Goal: Transaction & Acquisition: Book appointment/travel/reservation

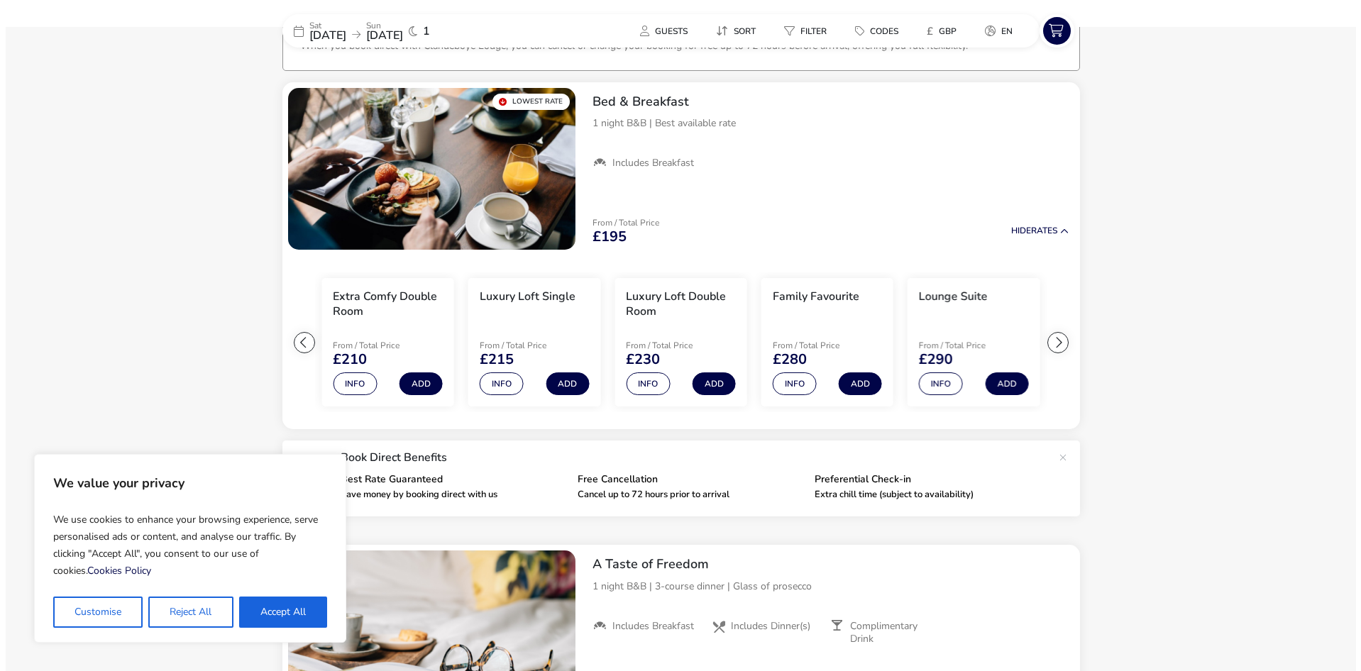
scroll to position [106, 0]
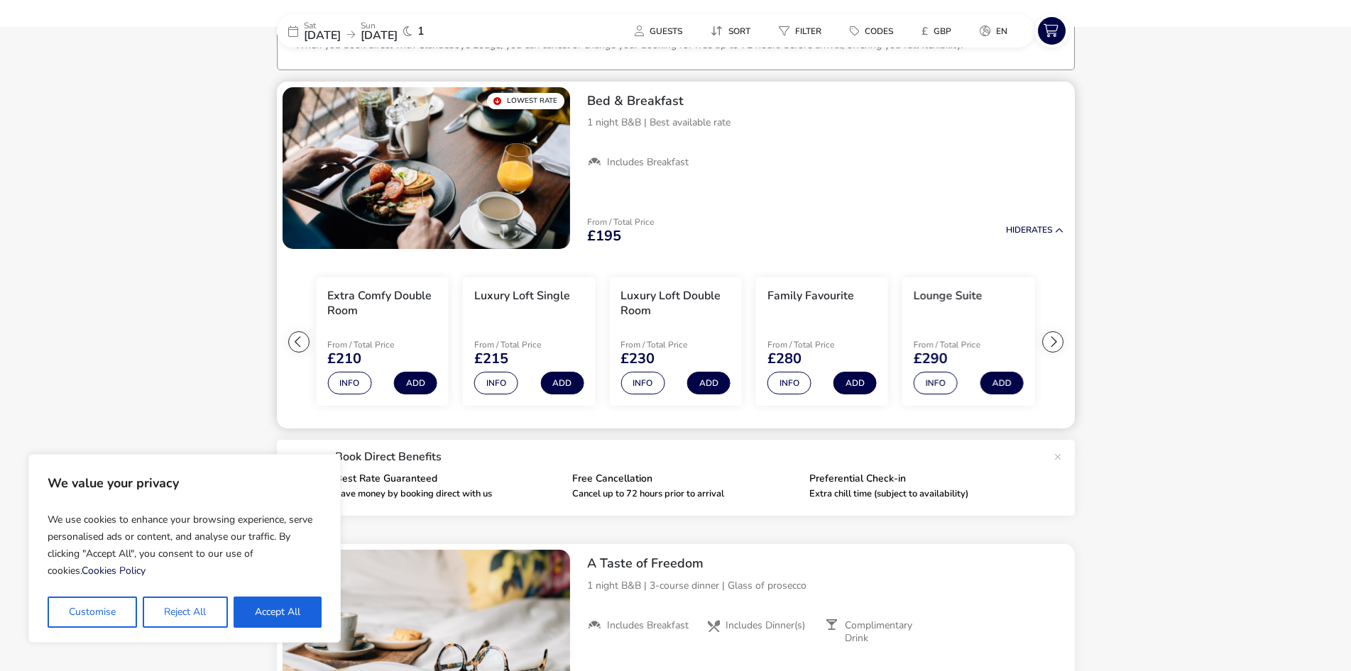
click at [299, 341] on div at bounding box center [298, 341] width 21 height 21
click at [299, 341] on ul "Extra Comfy Single From / Total Price £195 Info Add Extra Comfy Double Room Fro…" at bounding box center [676, 342] width 798 height 175
click at [489, 387] on button "Info" at bounding box center [496, 383] width 44 height 23
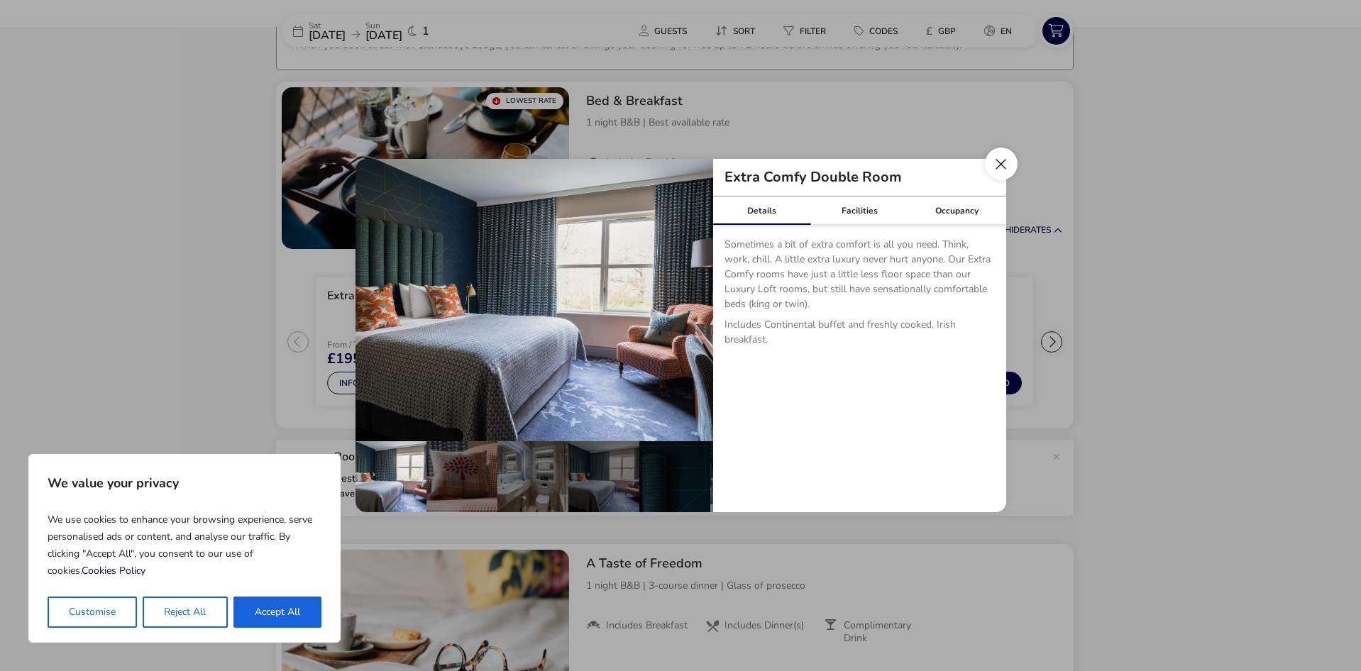
click at [1010, 172] on button "Close dialog" at bounding box center [1001, 164] width 33 height 33
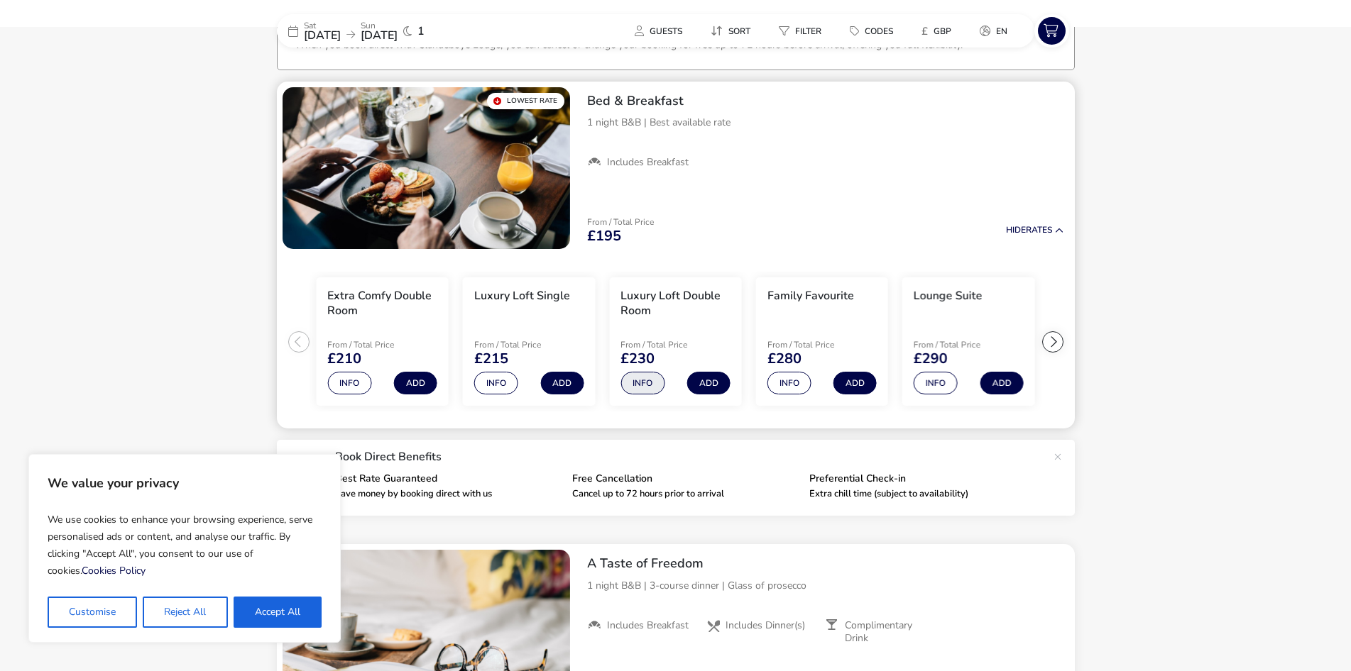
click at [647, 386] on button "Info" at bounding box center [642, 383] width 44 height 23
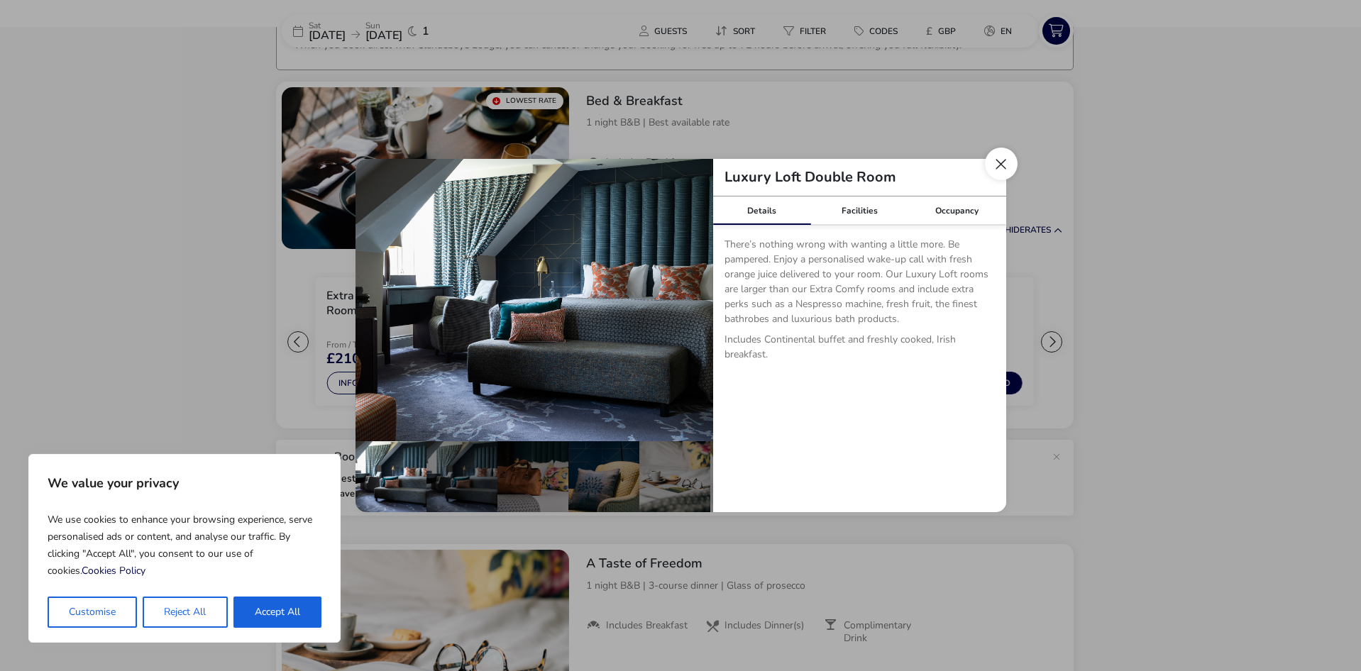
click at [1004, 165] on button "Close dialog" at bounding box center [1001, 164] width 33 height 33
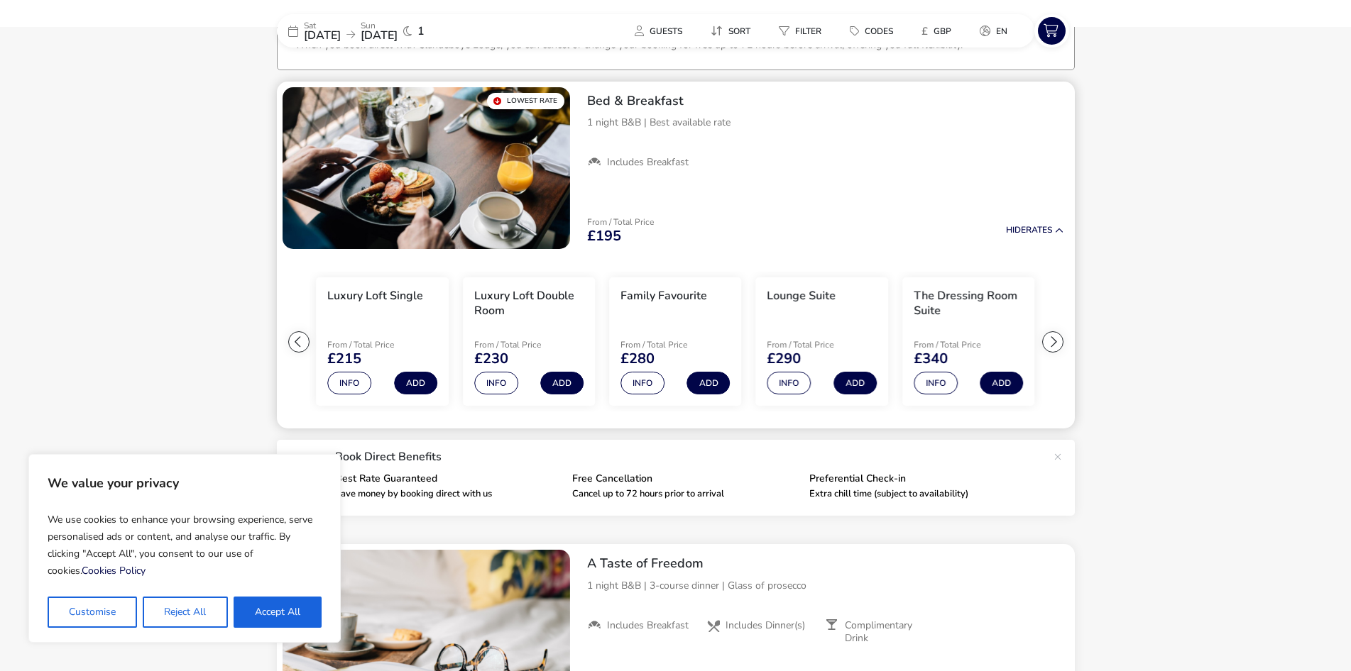
click at [300, 347] on div at bounding box center [298, 341] width 21 height 21
click at [300, 347] on ul "Extra Comfy Single From / Total Price £195 Info Add Extra Comfy Double Room Fro…" at bounding box center [676, 342] width 798 height 175
click at [559, 388] on button "Add" at bounding box center [561, 383] width 43 height 23
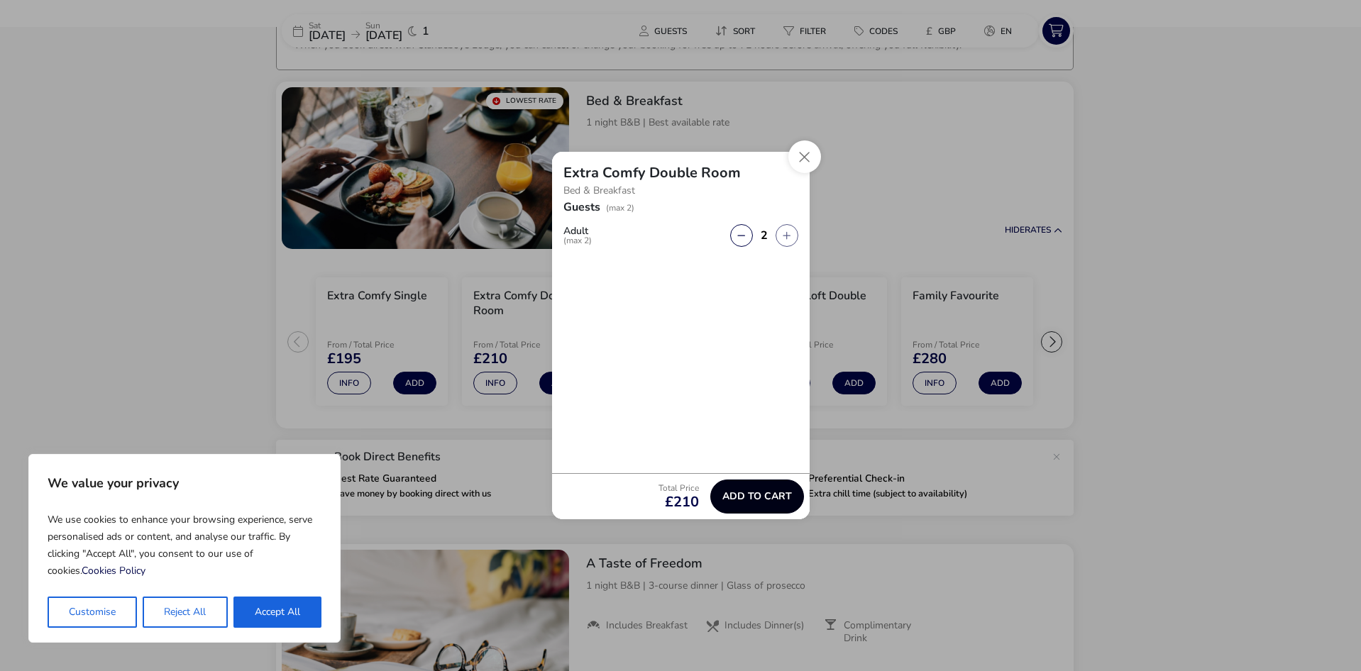
click at [766, 491] on span "Add to cart" at bounding box center [758, 496] width 70 height 11
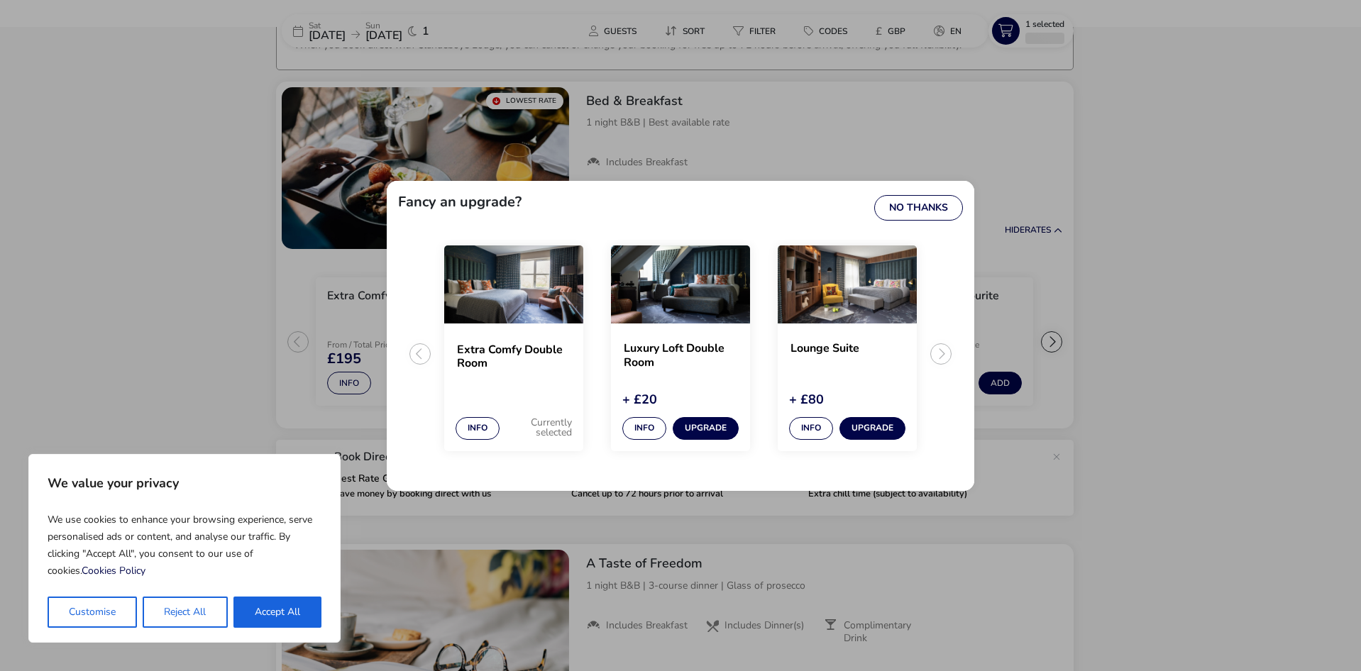
click at [942, 358] on ul "Extra Comfy Double Room Info Currently selected Luxury Loft Double Room + £20 I…" at bounding box center [680, 360] width 565 height 240
click at [932, 209] on button "No Thanks" at bounding box center [918, 208] width 89 height 26
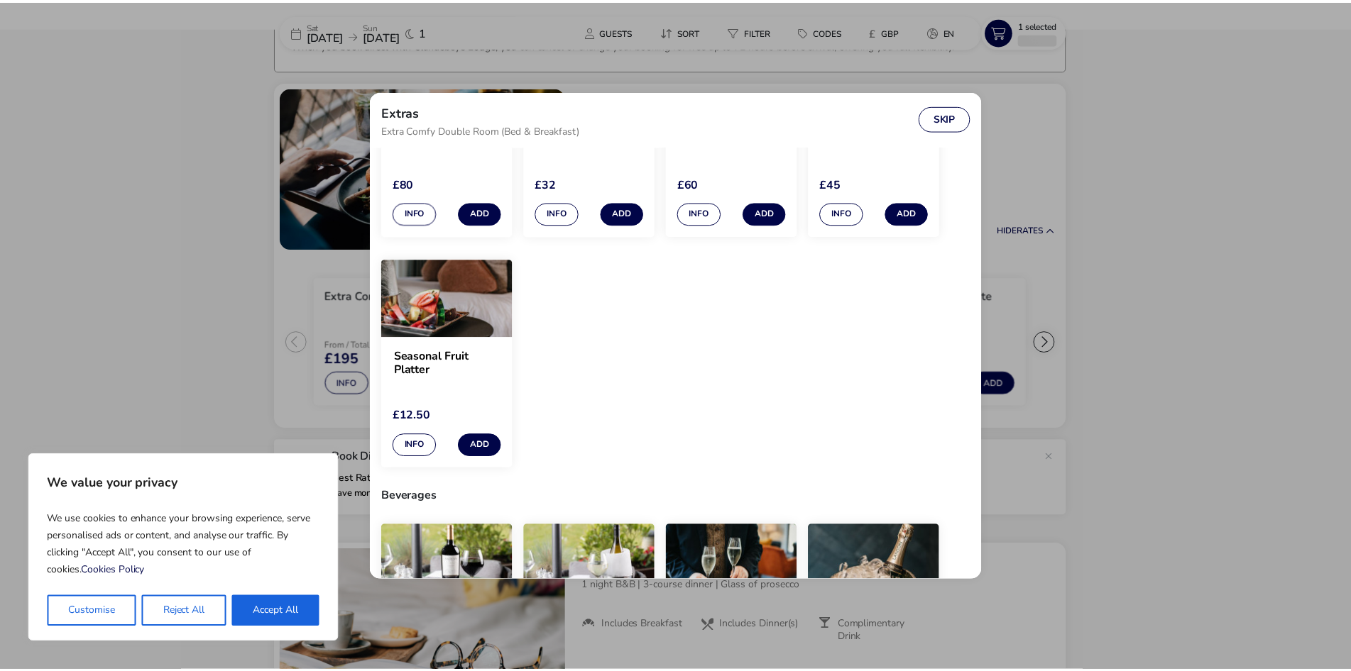
scroll to position [0, 0]
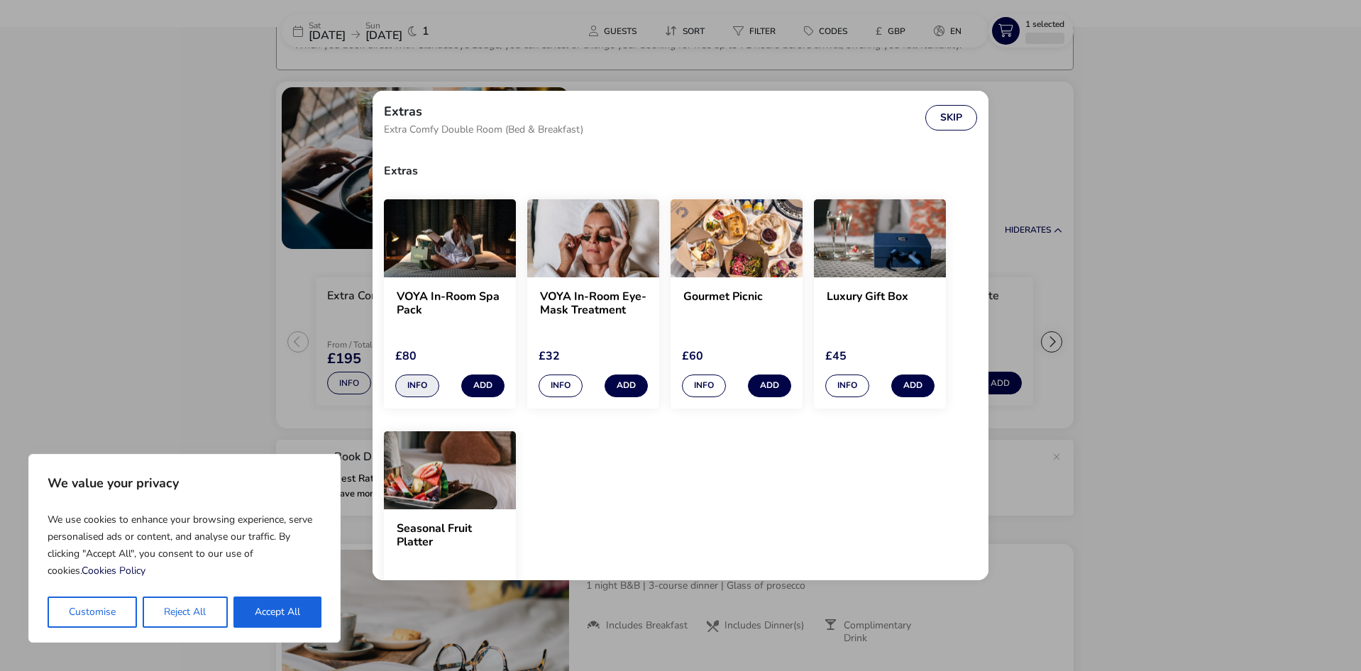
click at [410, 391] on button "Info" at bounding box center [417, 386] width 44 height 23
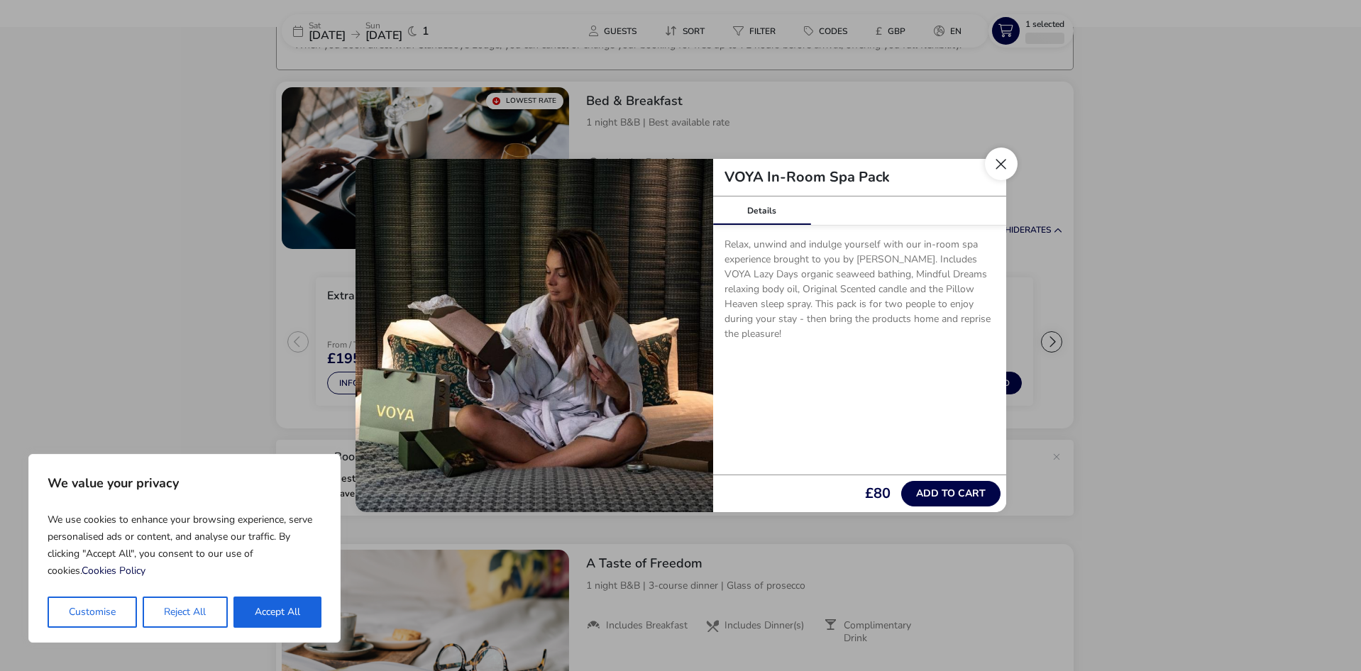
click at [1006, 167] on button "Close" at bounding box center [1001, 164] width 33 height 33
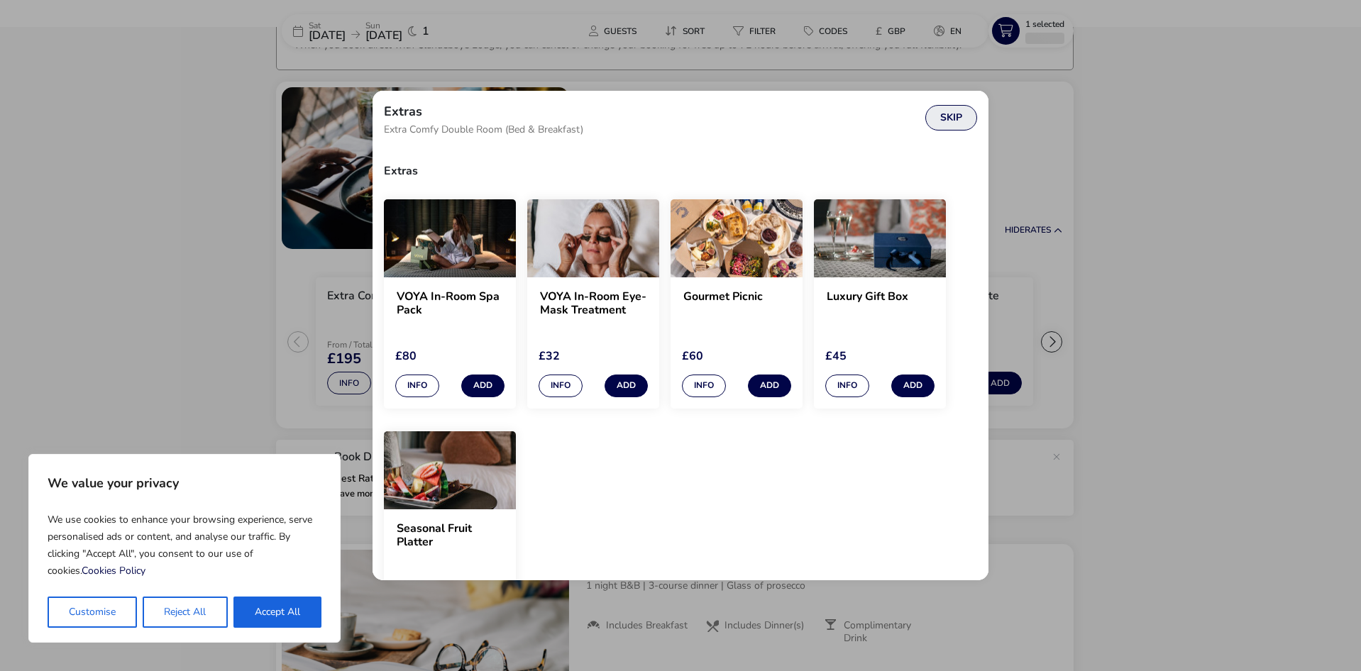
click at [945, 115] on button "Skip" at bounding box center [952, 118] width 52 height 26
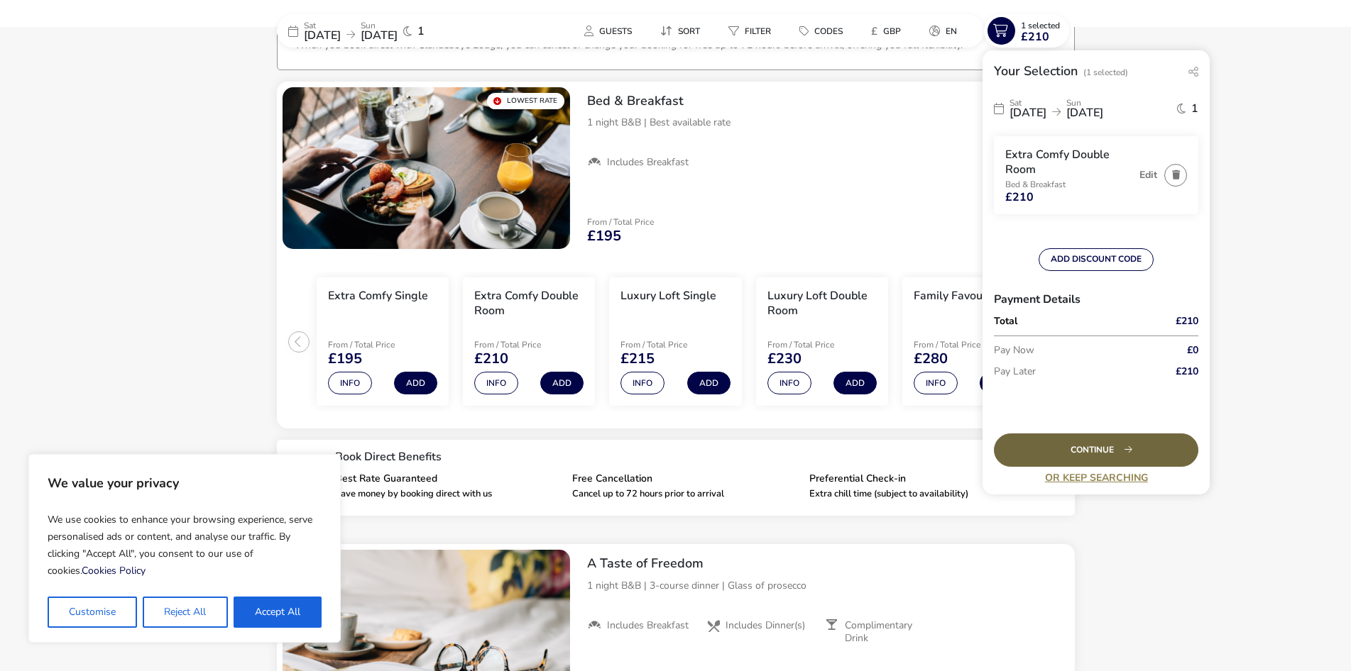
click at [1124, 461] on div "Continue" at bounding box center [1096, 450] width 204 height 33
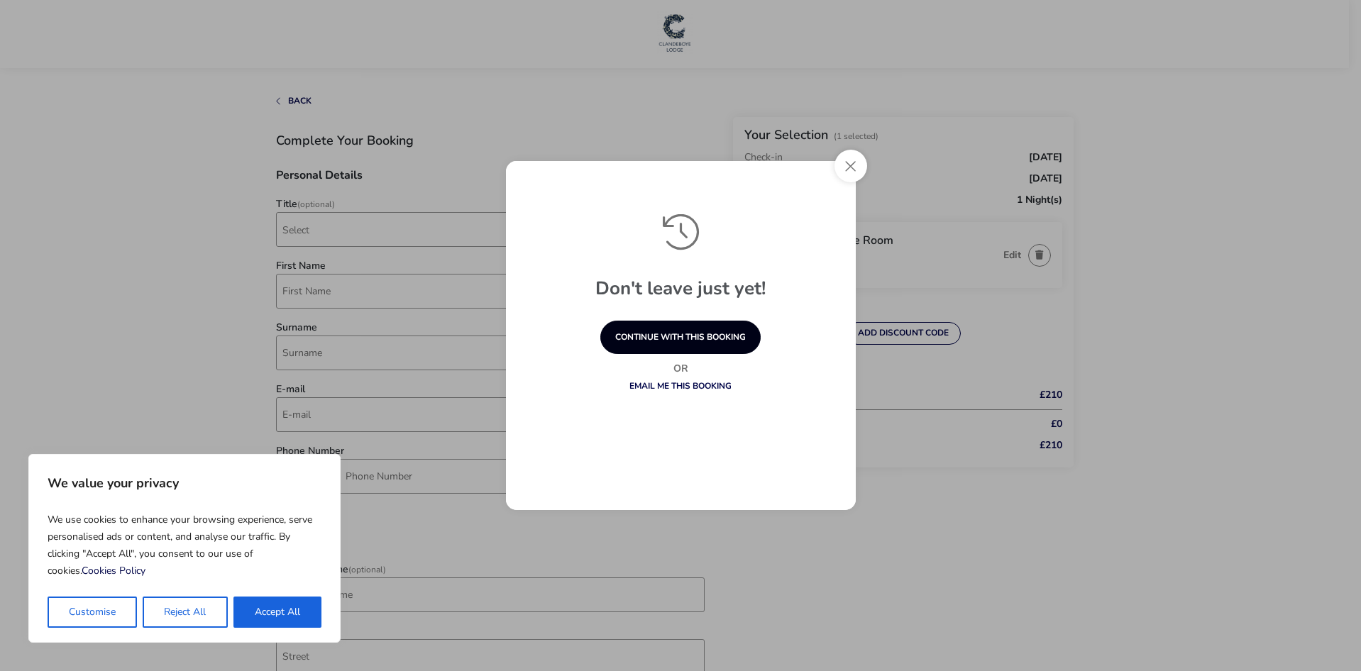
click at [708, 349] on button "continue with this booking" at bounding box center [680, 337] width 160 height 33
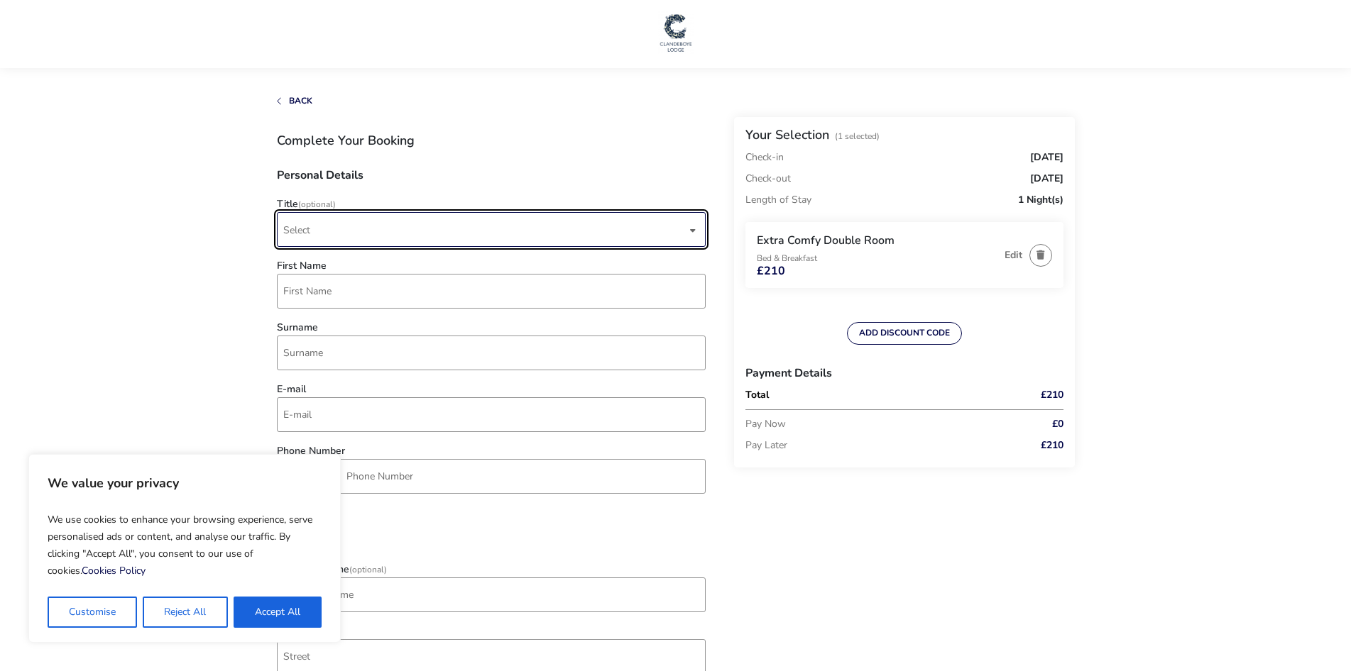
click at [321, 232] on span "Select" at bounding box center [484, 229] width 403 height 33
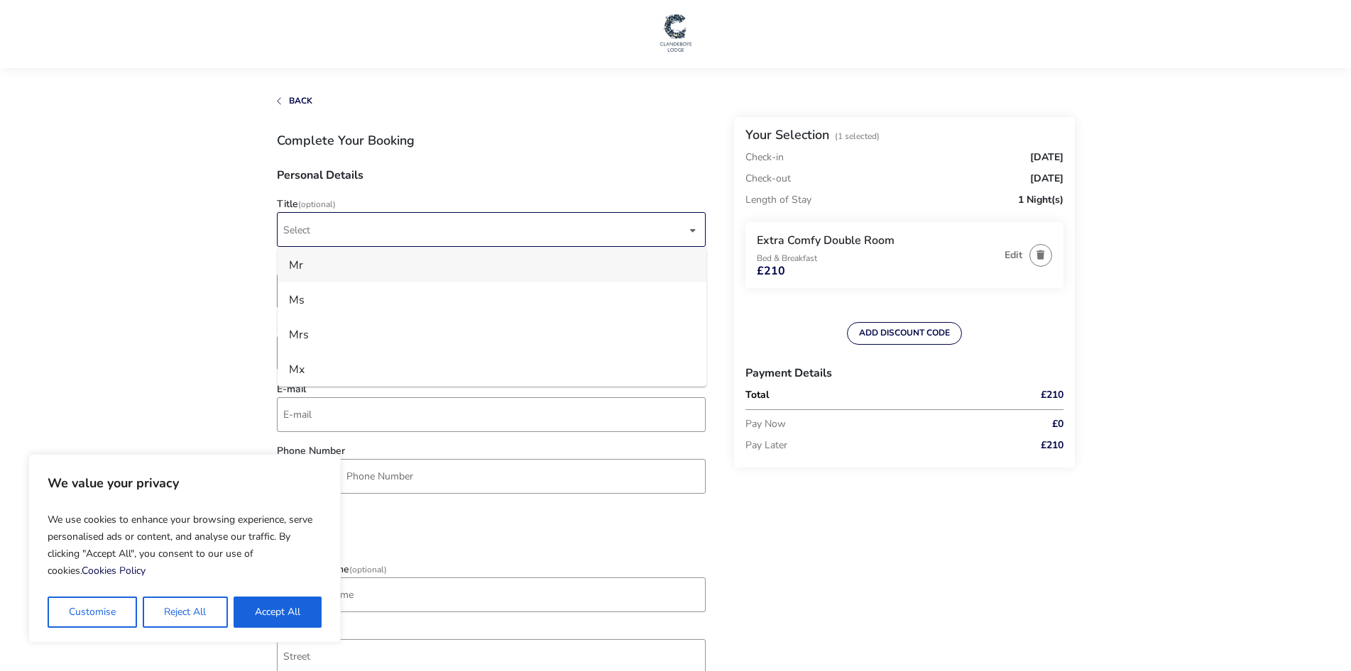
click at [318, 270] on li "Mr" at bounding box center [492, 265] width 429 height 35
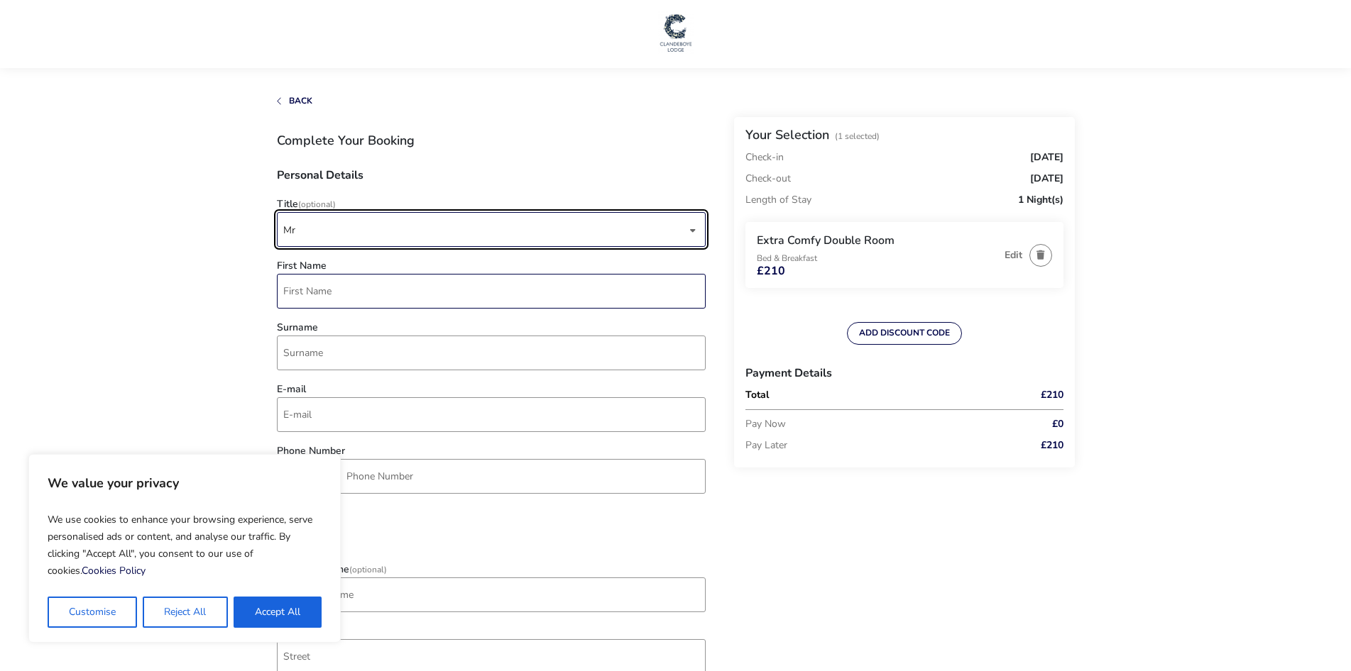
click at [313, 296] on input "First Name" at bounding box center [491, 291] width 429 height 35
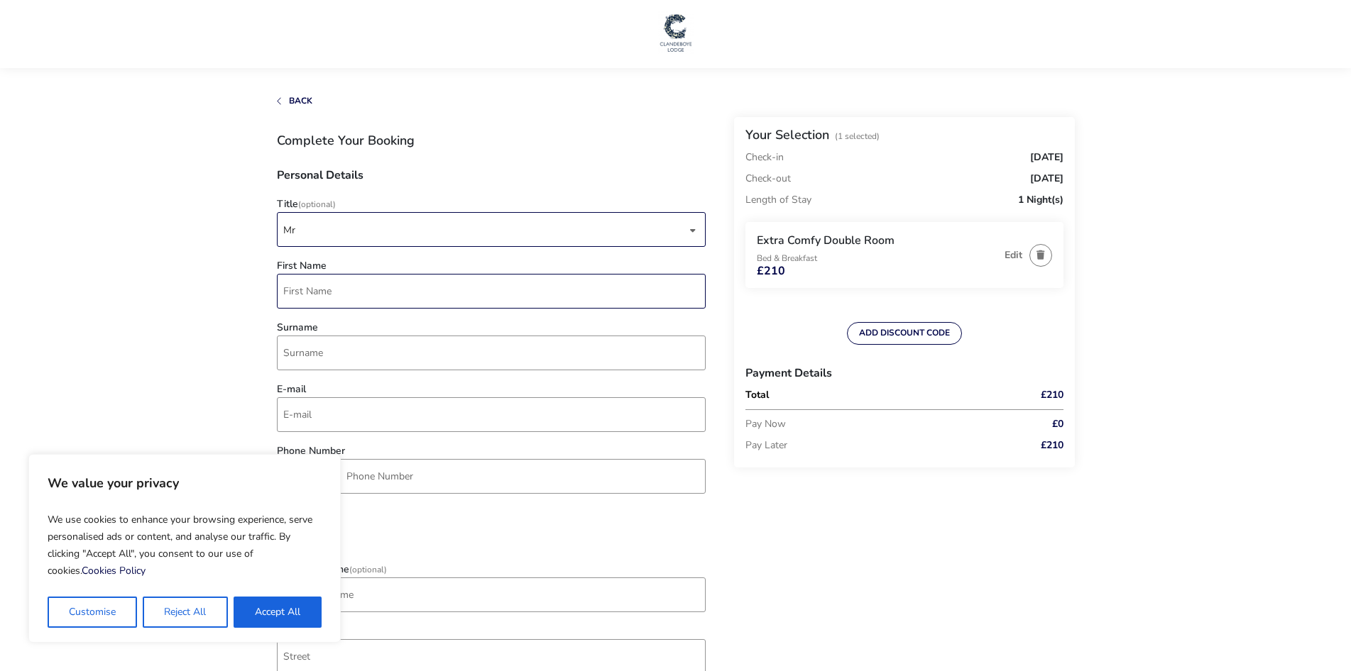
type input "[PERSON_NAME]"
type input "[EMAIL_ADDRESS][DOMAIN_NAME]"
type input "7746 648835"
type input "[STREET_ADDRESS]"
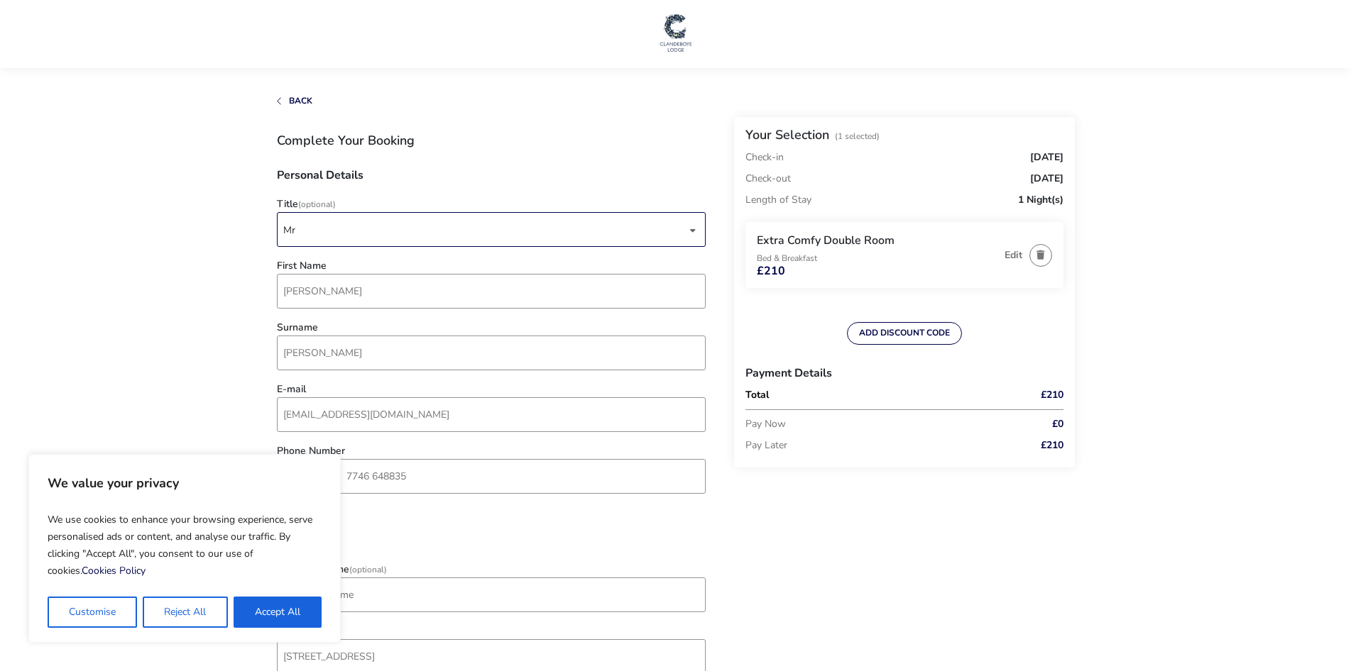
type input "OMAGH"
type input "BT78 1PP"
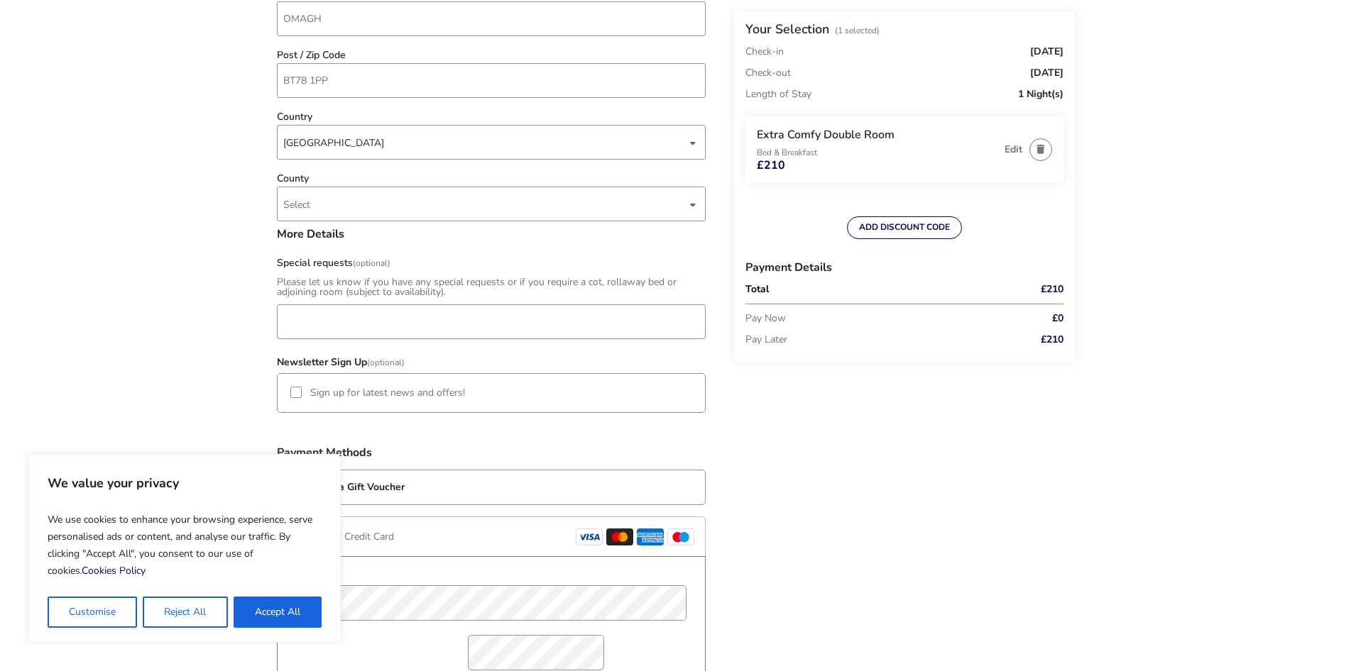
scroll to position [701, 0]
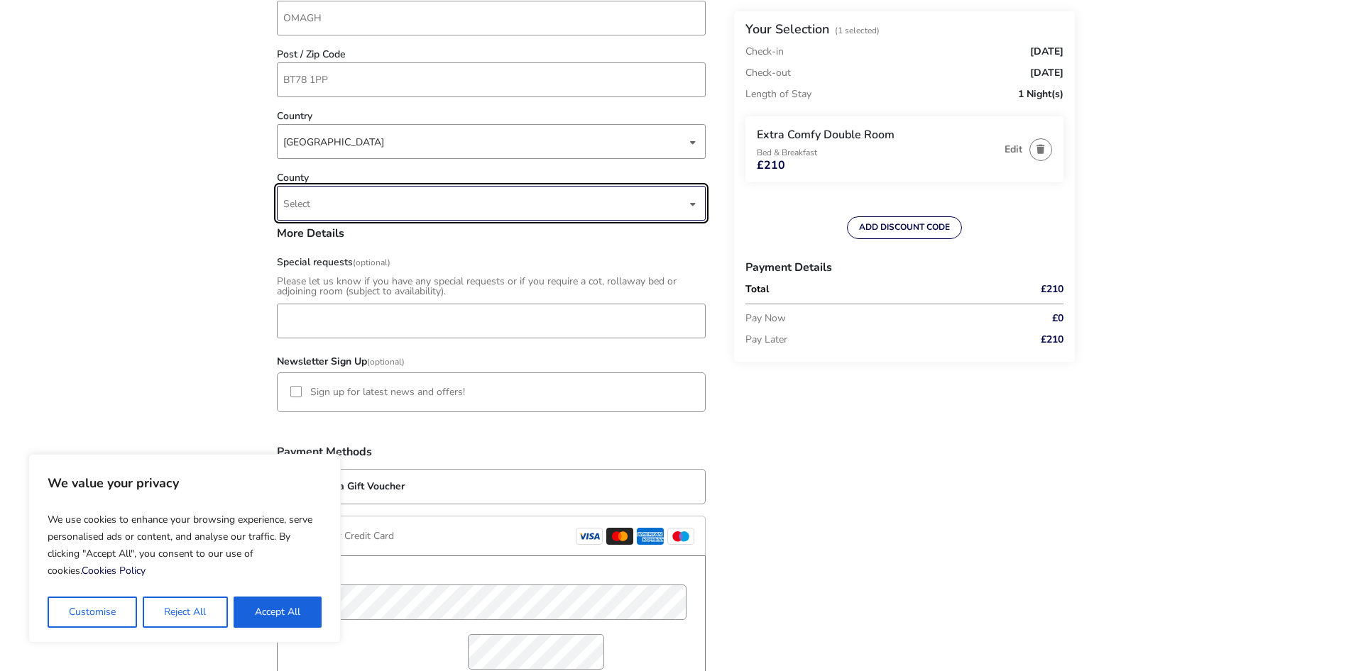
click at [391, 202] on span "Select" at bounding box center [484, 203] width 403 height 33
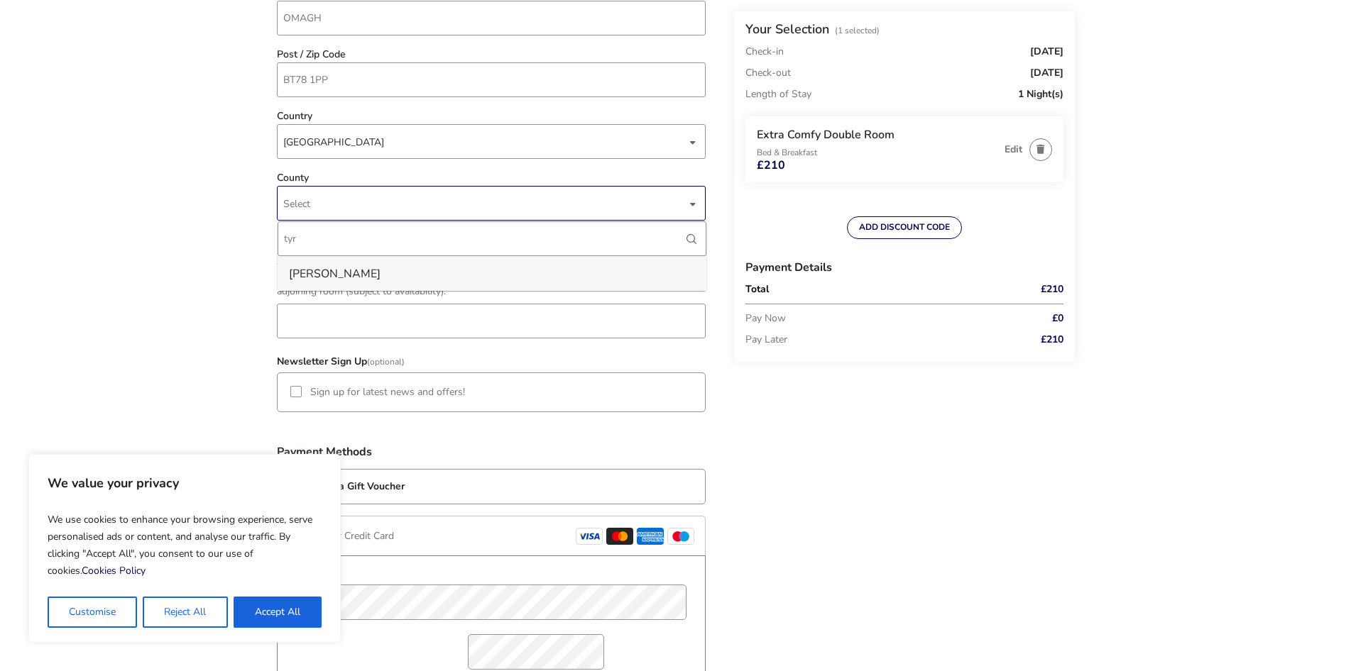
type input "tyr"
click at [323, 282] on li "[PERSON_NAME]" at bounding box center [492, 273] width 429 height 35
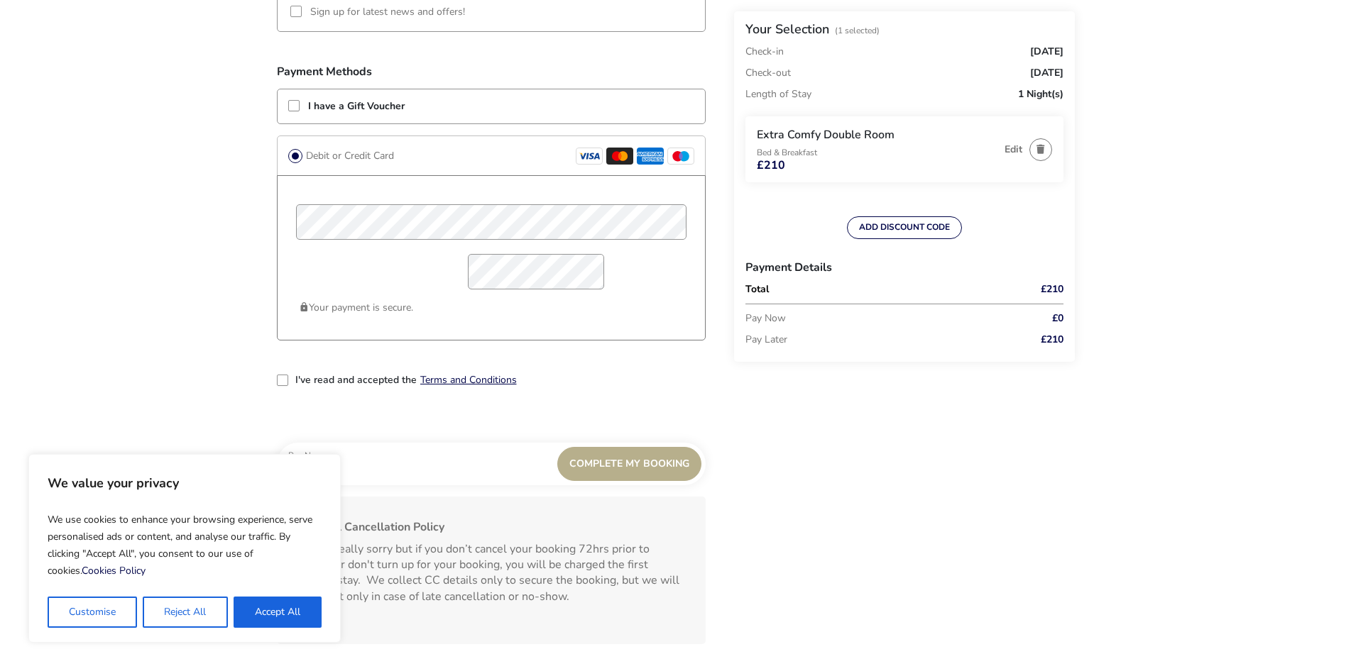
scroll to position [1080, 0]
click at [286, 382] on div "2-term_condi" at bounding box center [282, 380] width 11 height 11
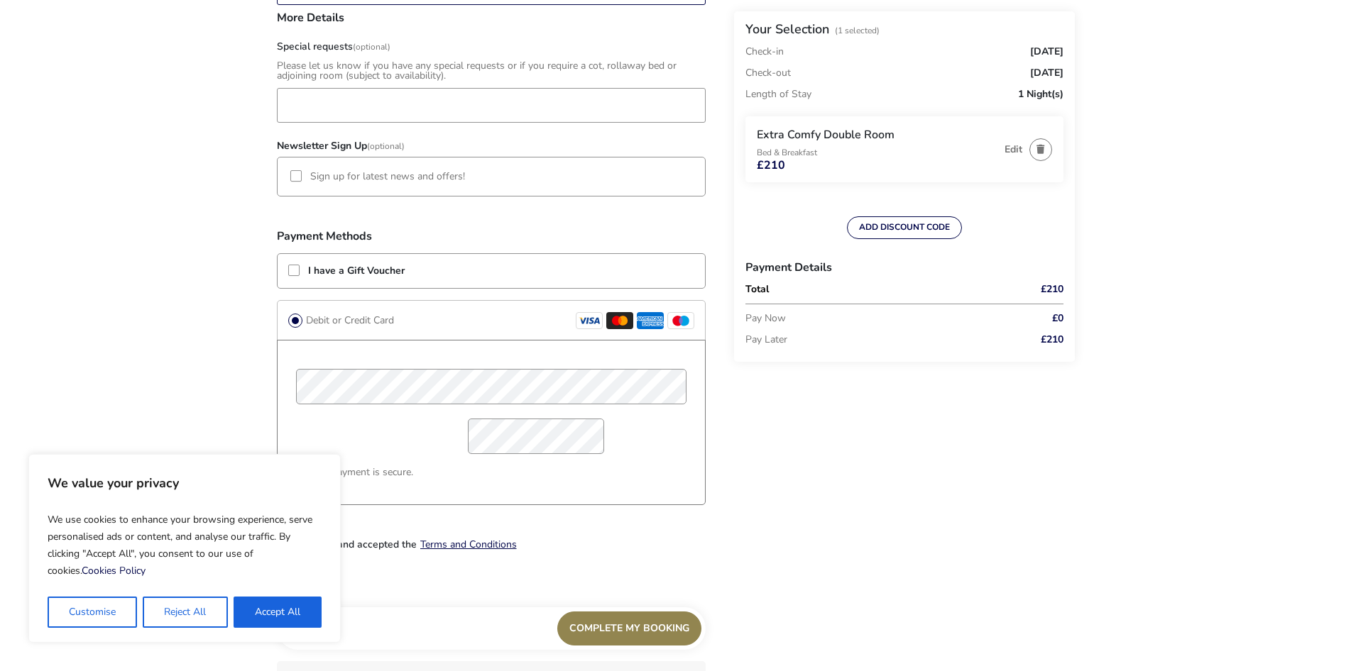
scroll to position [1147, 0]
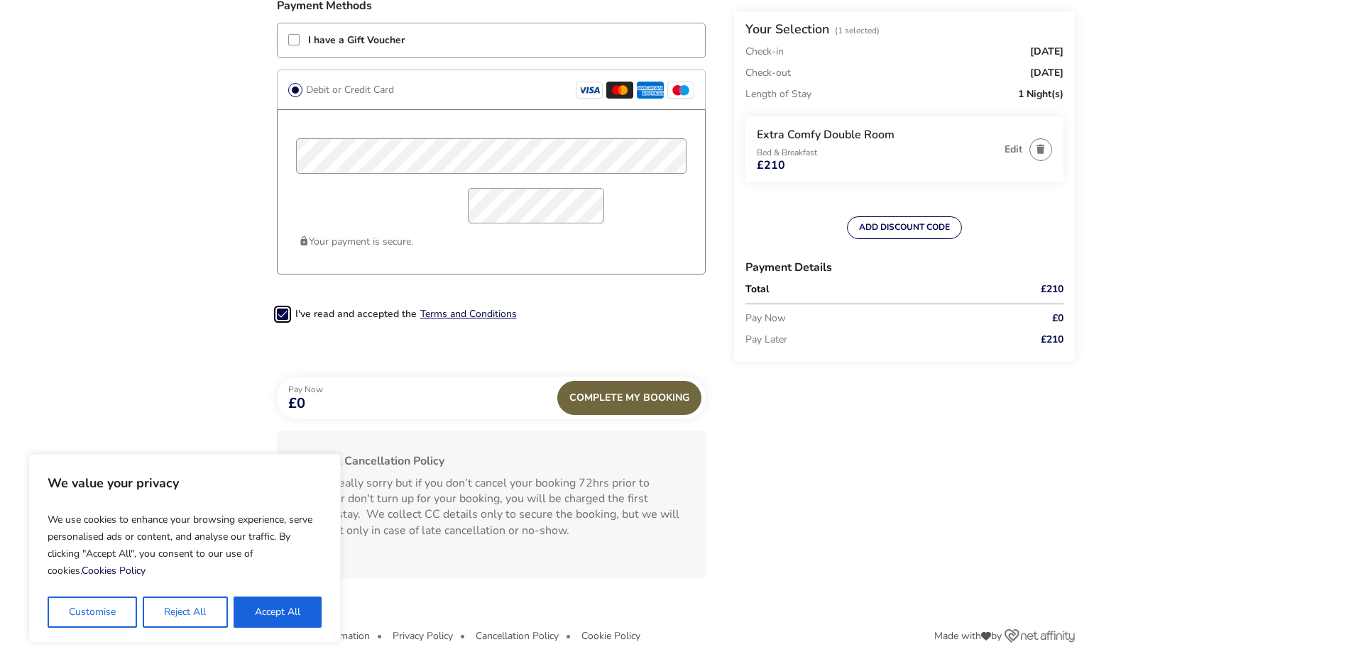
click at [651, 395] on div "Complete My Booking" at bounding box center [629, 398] width 144 height 34
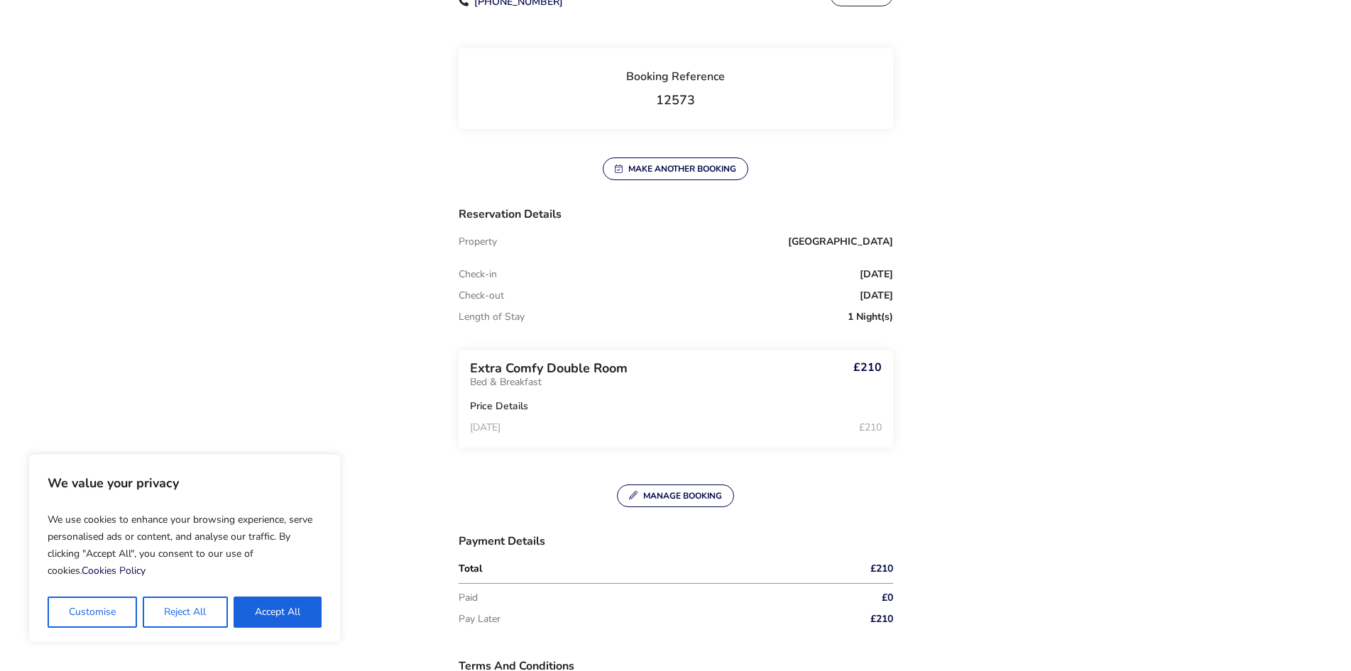
scroll to position [300, 0]
click at [1070, 208] on div "🎉 Booking Completed Enjoy your stay! Thank you for choosing [GEOGRAPHIC_DATA] f…" at bounding box center [676, 601] width 798 height 1636
